Goal: Information Seeking & Learning: Learn about a topic

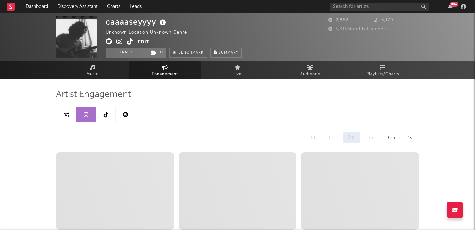
select select "6m"
click at [164, 53] on span "( 1 )" at bounding box center [156, 53] width 19 height 10
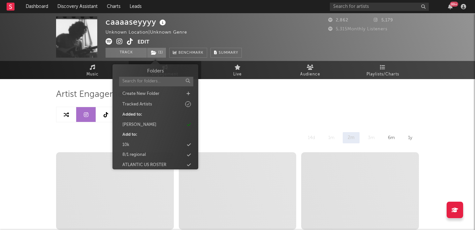
click at [135, 25] on div "caaaaseyyyy" at bounding box center [137, 22] width 62 height 11
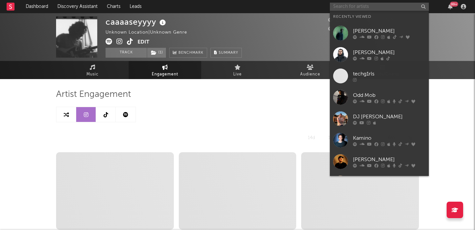
click at [383, 8] on input "text" at bounding box center [379, 7] width 99 height 8
paste input "[URL][DOMAIN_NAME]"
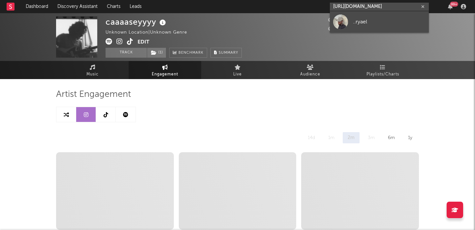
type input "[URL][DOMAIN_NAME]"
click at [389, 24] on div "..ryael" at bounding box center [389, 22] width 73 height 8
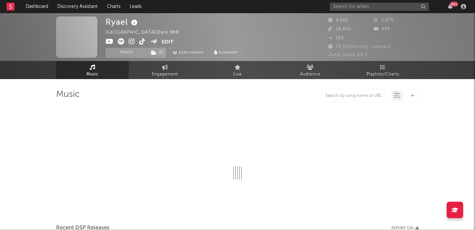
select select "1w"
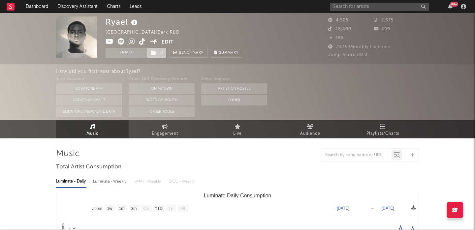
click at [161, 53] on span "( 2 )" at bounding box center [157, 53] width 20 height 10
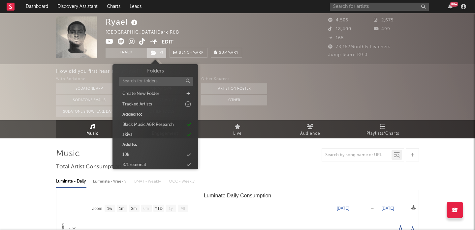
click at [161, 53] on span "( 2 )" at bounding box center [157, 53] width 20 height 10
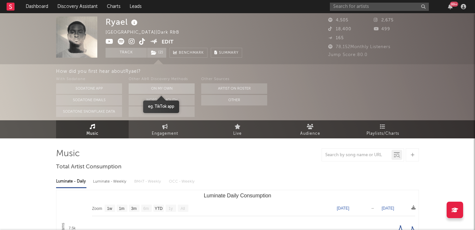
click at [167, 91] on button "On My Own" at bounding box center [162, 89] width 66 height 11
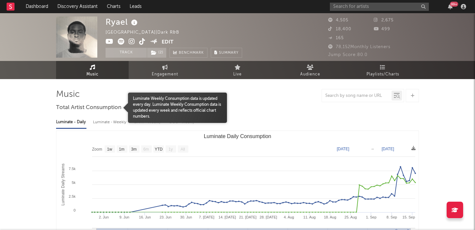
click at [110, 120] on div "Luminate - Weekly" at bounding box center [110, 122] width 35 height 11
select select "6m"
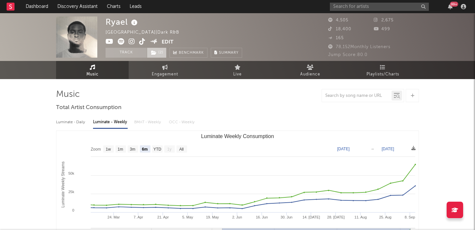
click at [155, 51] on icon at bounding box center [154, 53] width 6 height 5
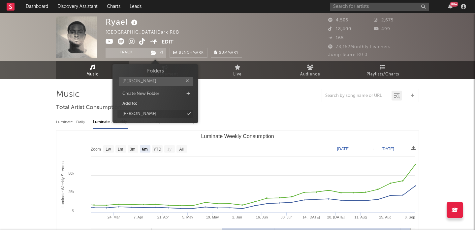
type input "[PERSON_NAME]"
click at [157, 114] on div "[PERSON_NAME]" at bounding box center [156, 114] width 76 height 9
click at [284, 99] on div at bounding box center [237, 95] width 363 height 13
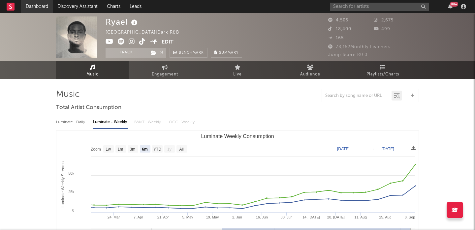
click at [36, 7] on link "Dashboard" at bounding box center [37, 6] width 32 height 13
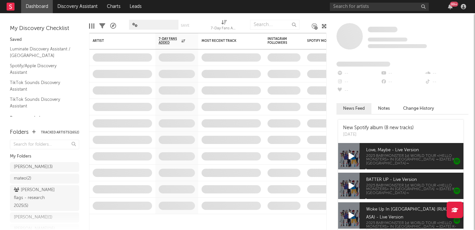
click at [380, 12] on div "99 +" at bounding box center [399, 6] width 139 height 13
click at [379, 9] on input "text" at bounding box center [379, 7] width 99 height 8
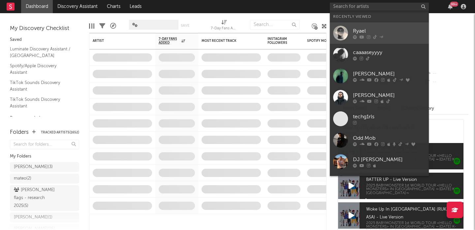
click at [376, 31] on div "Ryael" at bounding box center [389, 31] width 73 height 8
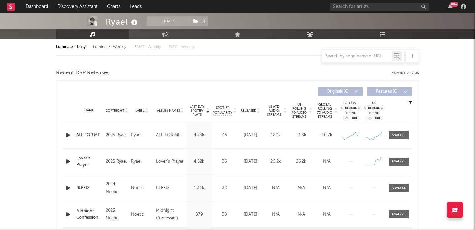
select select "1w"
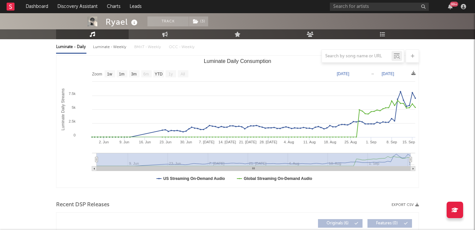
scroll to position [222, 0]
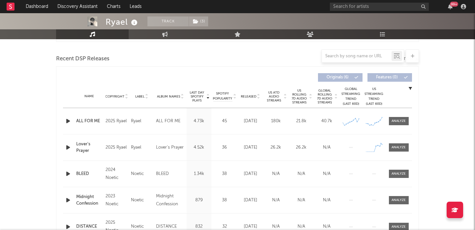
click at [66, 147] on icon "button" at bounding box center [68, 148] width 7 height 8
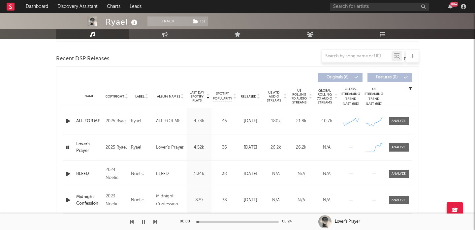
click at [68, 122] on icon "button" at bounding box center [68, 121] width 7 height 8
click at [301, 96] on span "US Rolling 7D Audio Streams" at bounding box center [300, 97] width 18 height 16
click at [395, 122] on div at bounding box center [399, 121] width 14 height 5
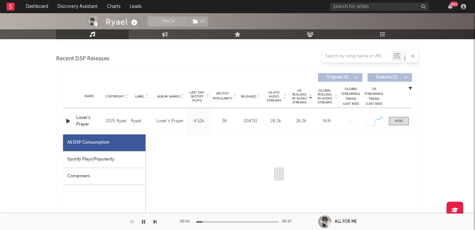
select select "1w"
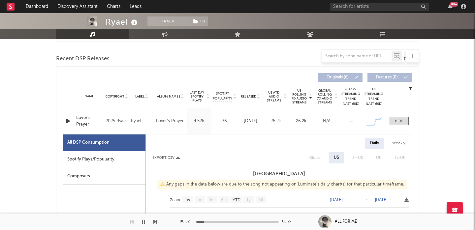
click at [70, 122] on icon "button" at bounding box center [68, 121] width 7 height 8
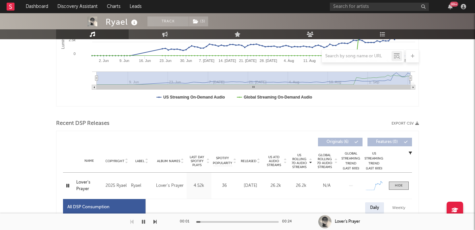
scroll to position [0, 0]
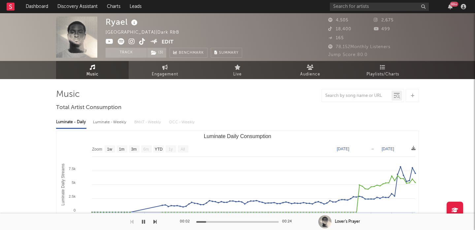
click at [116, 124] on div "Luminate - Weekly" at bounding box center [110, 122] width 35 height 11
select select "6m"
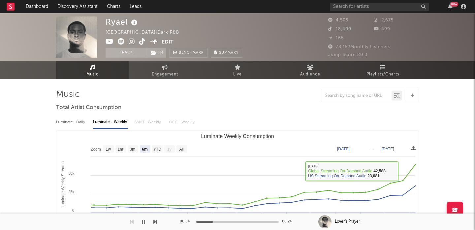
click at [116, 23] on div "Ryael" at bounding box center [123, 22] width 34 height 11
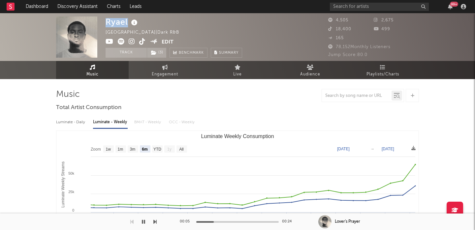
click at [116, 23] on div "Ryael" at bounding box center [123, 22] width 34 height 11
copy div "Ryael"
